Goal: Task Accomplishment & Management: Complete application form

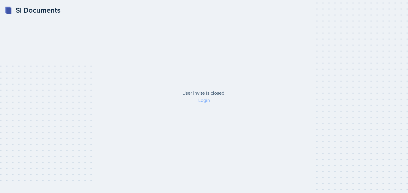
click at [209, 102] on link "Login" at bounding box center [204, 100] width 12 height 7
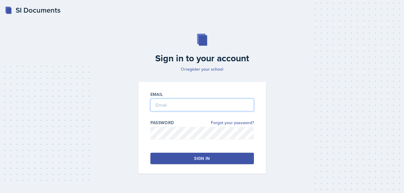
type input "[EMAIL_ADDRESS][DOMAIN_NAME]"
click at [201, 158] on div "Sign in" at bounding box center [202, 158] width 16 height 6
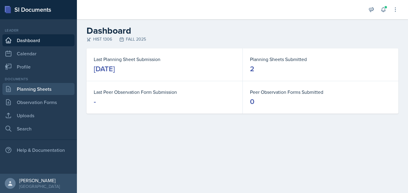
click at [47, 89] on link "Planning Sheets" at bounding box center [38, 89] width 72 height 12
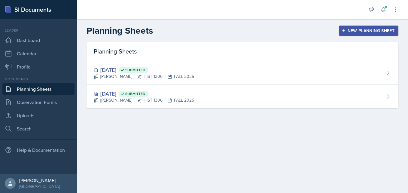
click at [261, 122] on div "Planning Sheets [DATE] Submitted [PERSON_NAME] HIST 1306 FALL 2025 [DATE] Submi…" at bounding box center [242, 82] width 331 height 81
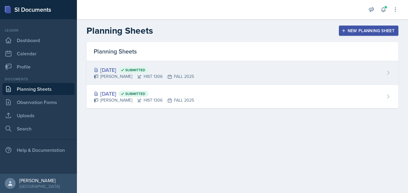
click at [176, 69] on div "[DATE] Submitted" at bounding box center [144, 70] width 100 height 8
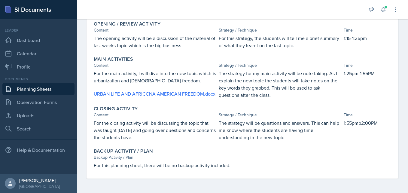
scroll to position [91, 0]
click at [45, 88] on link "Planning Sheets" at bounding box center [38, 89] width 72 height 12
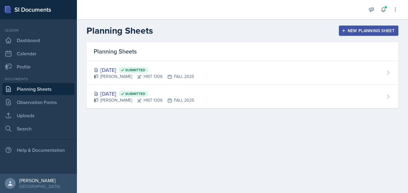
click at [368, 32] on div "New Planning Sheet" at bounding box center [369, 30] width 52 height 5
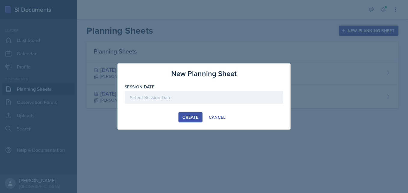
click at [189, 99] on div at bounding box center [204, 97] width 159 height 13
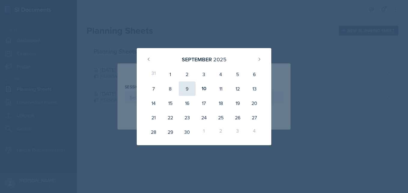
click at [186, 88] on div "9" at bounding box center [187, 88] width 17 height 14
type input "[DATE]"
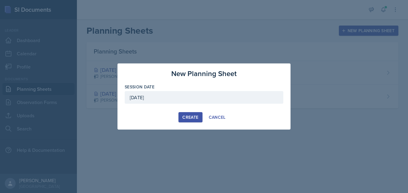
click at [182, 97] on div "[DATE]" at bounding box center [204, 97] width 159 height 13
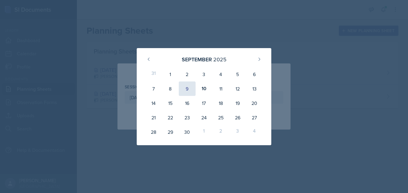
click at [187, 88] on div "9" at bounding box center [187, 88] width 17 height 14
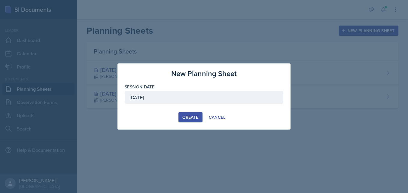
click at [190, 115] on div "Create" at bounding box center [190, 117] width 16 height 5
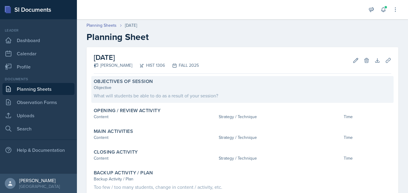
click at [165, 92] on div "What will students be able to do as a result of your session?" at bounding box center [242, 95] width 297 height 7
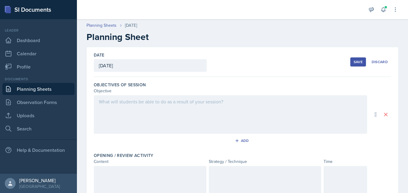
click at [165, 92] on div "Objective" at bounding box center [230, 91] width 273 height 6
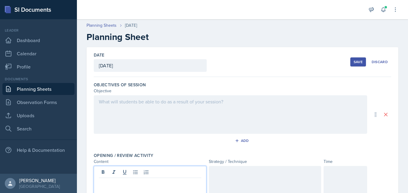
drag, startPoint x: 133, startPoint y: 175, endPoint x: 150, endPoint y: 115, distance: 62.7
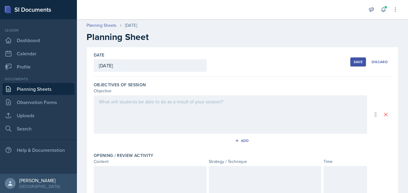
click at [150, 115] on div at bounding box center [230, 114] width 273 height 38
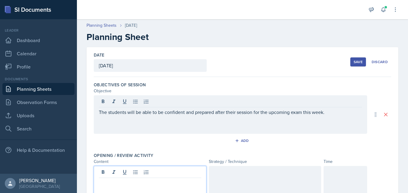
click at [133, 171] on div at bounding box center [150, 185] width 113 height 38
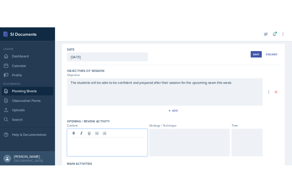
scroll to position [33, 0]
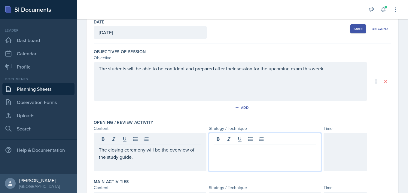
click at [221, 142] on div at bounding box center [265, 152] width 113 height 38
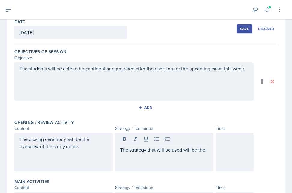
click at [206, 151] on div "The strategy that will be used will be the" at bounding box center [164, 152] width 98 height 38
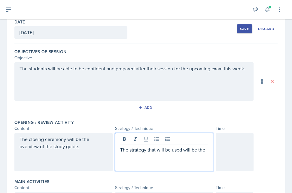
click at [144, 149] on p "The strategy that will be used will be the" at bounding box center [164, 149] width 88 height 7
click at [144, 157] on p "The strategy/techinique that will be used will be the" at bounding box center [164, 153] width 88 height 14
click at [140, 158] on p "The strategy/technique that will be used will be" at bounding box center [164, 153] width 88 height 14
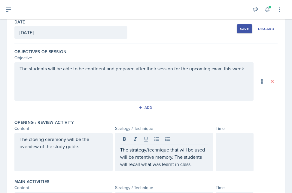
click at [227, 147] on div at bounding box center [235, 152] width 38 height 38
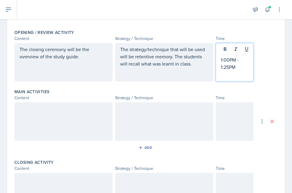
scroll to position [123, 0]
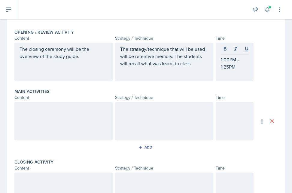
click at [90, 125] on div at bounding box center [63, 121] width 98 height 38
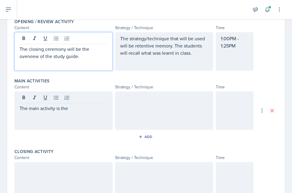
click at [81, 39] on div "The closing ceremony will be the overview of the study guide." at bounding box center [63, 51] width 98 height 38
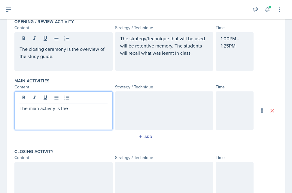
click at [71, 99] on div "The main activity is the" at bounding box center [63, 110] width 98 height 38
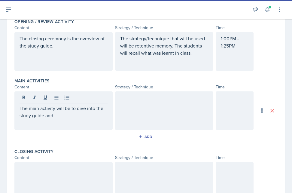
click at [224, 118] on div at bounding box center [235, 110] width 38 height 38
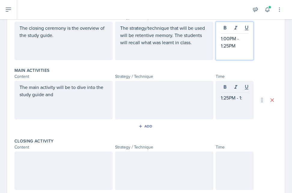
click at [225, 36] on p "1:00PM - 1:25PM" at bounding box center [235, 42] width 28 height 14
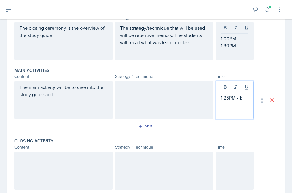
click at [225, 88] on div "1:25PM - 1:" at bounding box center [235, 100] width 38 height 38
click at [240, 98] on p "1:30PM - 1:" at bounding box center [235, 97] width 28 height 7
click at [224, 38] on p "1:00PM - 1:30PM" at bounding box center [235, 31] width 28 height 14
click at [225, 87] on div "1:30PM - 1:" at bounding box center [235, 100] width 38 height 38
click at [241, 98] on p "1:45PM - 1:" at bounding box center [235, 97] width 28 height 7
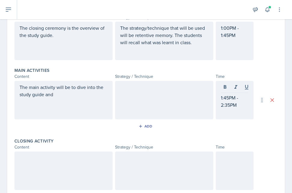
click at [76, 99] on div "The main activity will be to dive into the study guide and" at bounding box center [63, 100] width 98 height 38
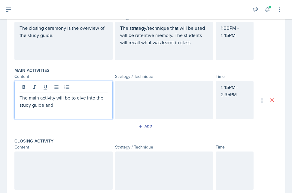
scroll to position [155, 0]
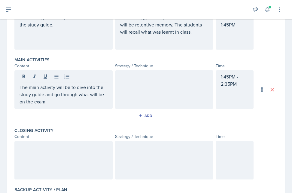
click at [125, 88] on div at bounding box center [164, 89] width 98 height 38
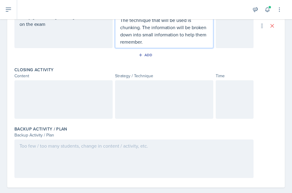
scroll to position [224, 0]
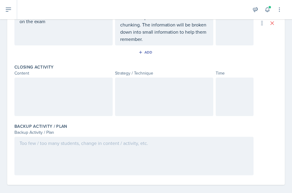
click at [98, 109] on div at bounding box center [63, 97] width 98 height 38
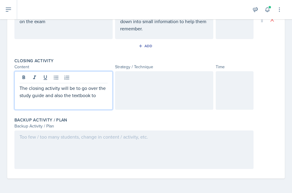
click at [103, 96] on p "The closing activity will be to go over the study guide and also the textbook to" at bounding box center [64, 91] width 88 height 14
click at [78, 98] on p "The closing activity will be to go over the study guide and also the tectbook" at bounding box center [64, 91] width 88 height 14
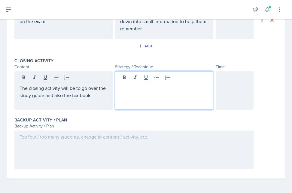
click at [141, 79] on div at bounding box center [164, 90] width 98 height 38
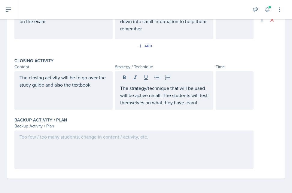
click at [233, 87] on div at bounding box center [235, 90] width 38 height 38
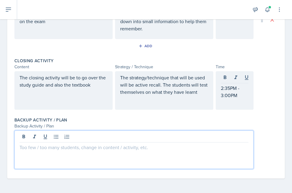
click at [159, 140] on div at bounding box center [133, 149] width 239 height 38
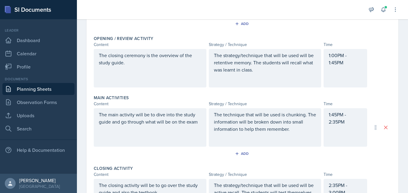
scroll to position [127, 0]
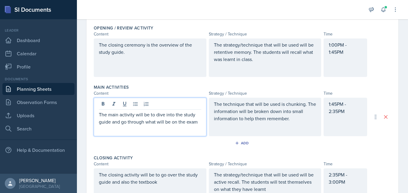
click at [198, 123] on p "The main activity will be to dive into the study guide and go through what will…" at bounding box center [150, 118] width 102 height 14
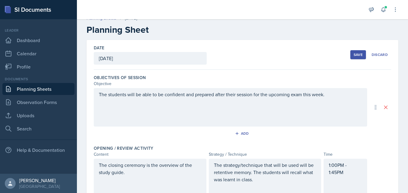
scroll to position [0, 0]
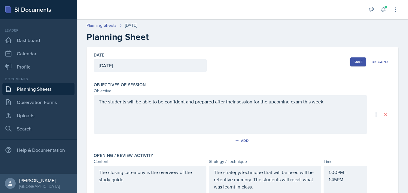
click at [352, 64] on button "Save" at bounding box center [358, 61] width 16 height 9
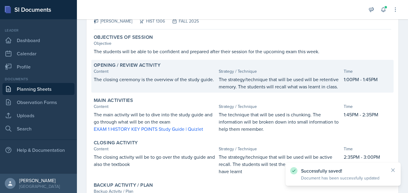
scroll to position [96, 0]
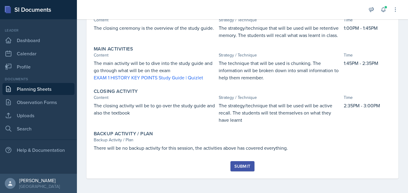
click at [240, 168] on div "Submit" at bounding box center [242, 166] width 16 height 5
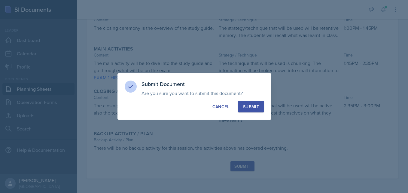
click at [252, 104] on div "Submit" at bounding box center [251, 107] width 16 height 6
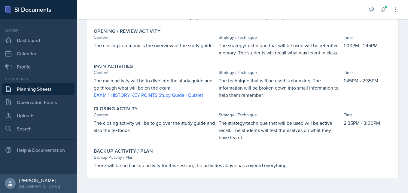
scroll to position [0, 0]
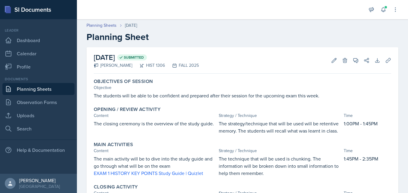
click at [53, 84] on link "Planning Sheets" at bounding box center [38, 89] width 72 height 12
